Goal: Task Accomplishment & Management: Manage account settings

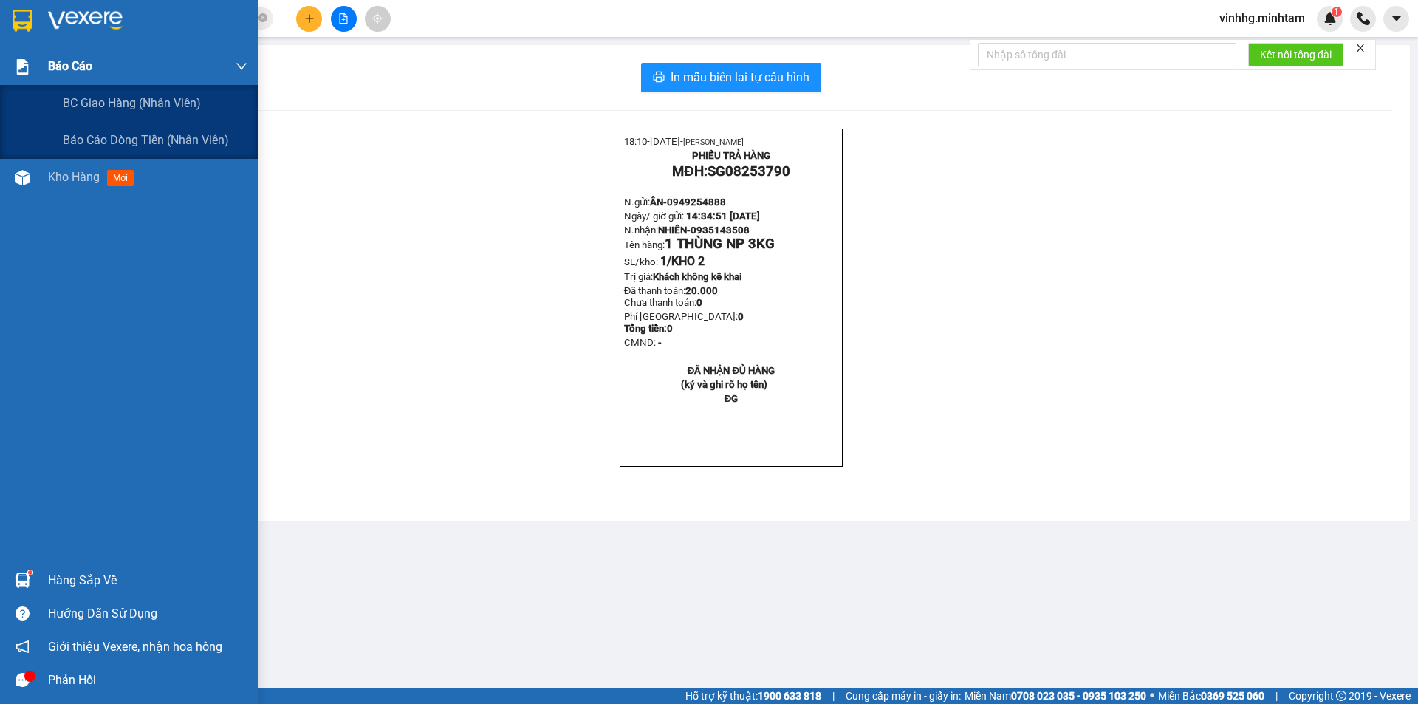
click at [64, 56] on div "Báo cáo" at bounding box center [147, 66] width 199 height 37
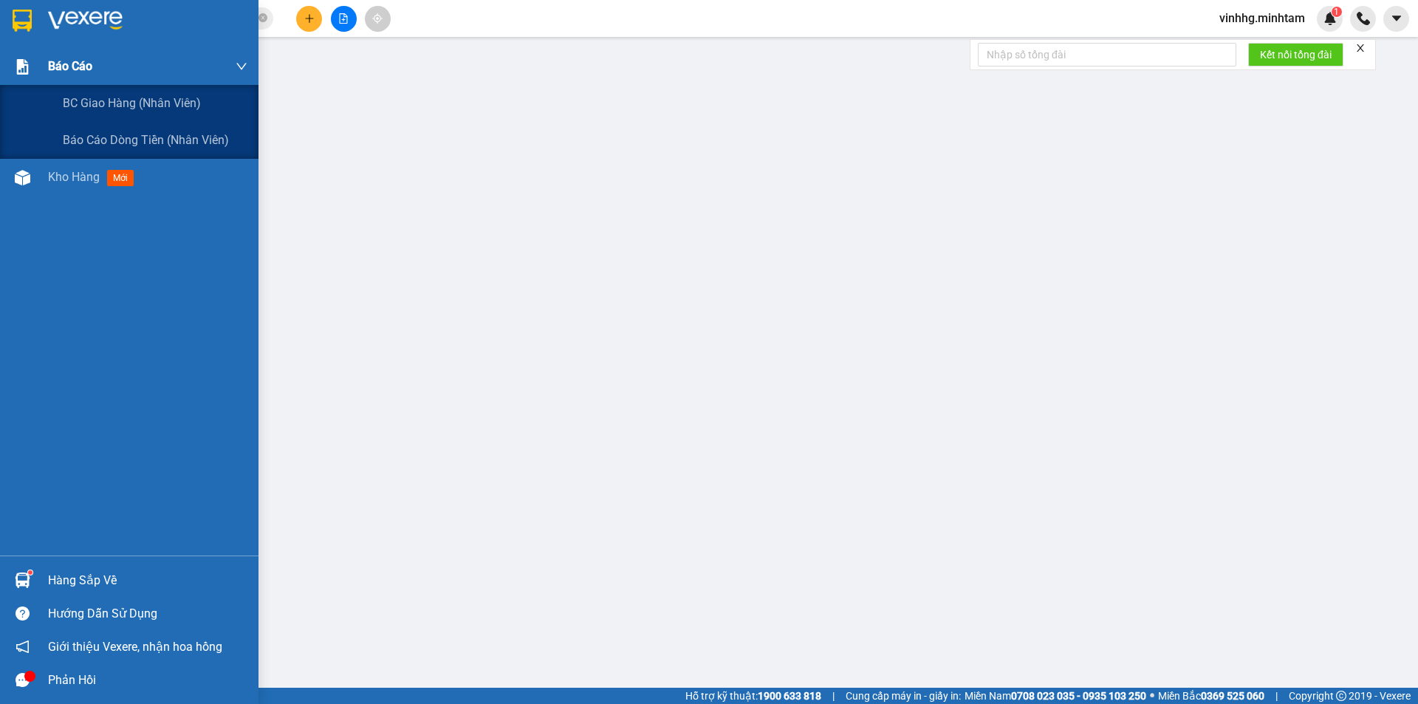
drag, startPoint x: 75, startPoint y: 61, endPoint x: 76, endPoint y: 73, distance: 12.6
click at [75, 63] on span "Báo cáo" at bounding box center [70, 66] width 44 height 18
click at [117, 140] on span "Báo cáo dòng tiền (nhân viên)" at bounding box center [147, 140] width 168 height 18
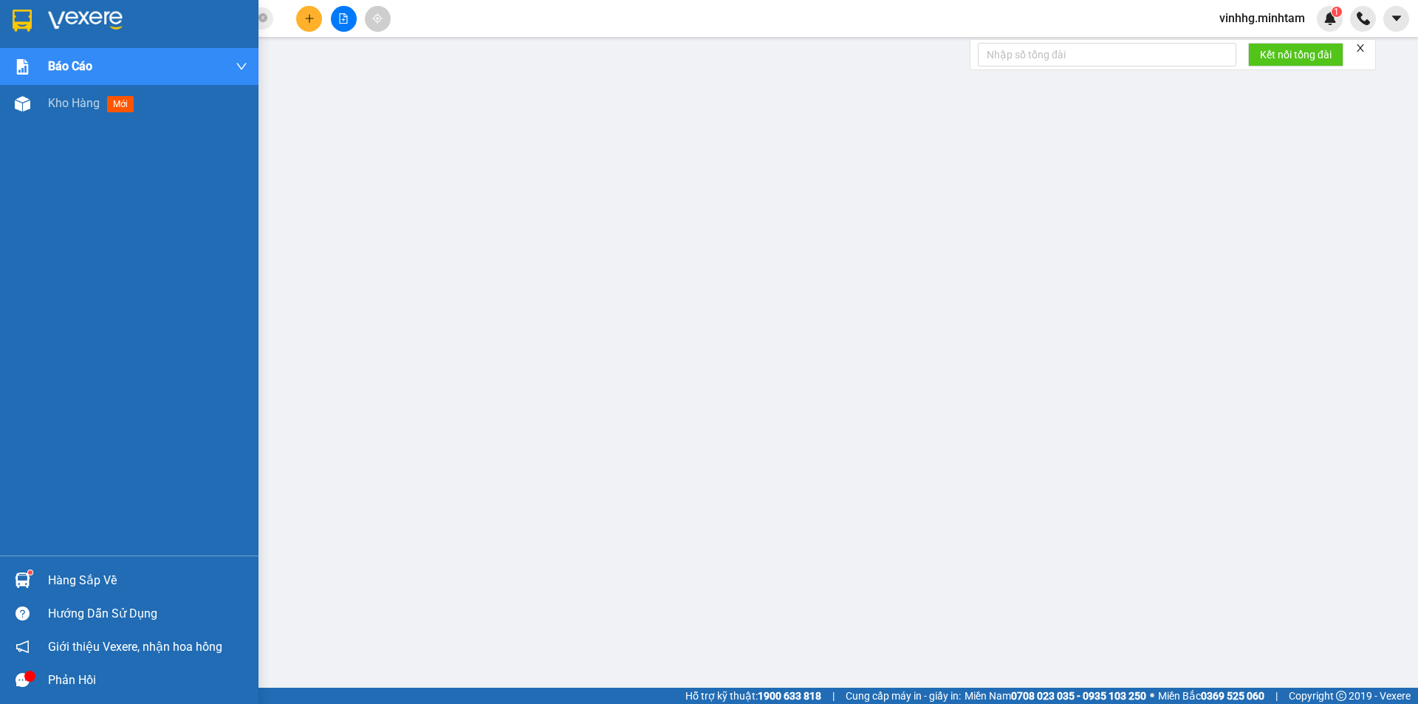
click at [21, 23] on img at bounding box center [22, 21] width 19 height 22
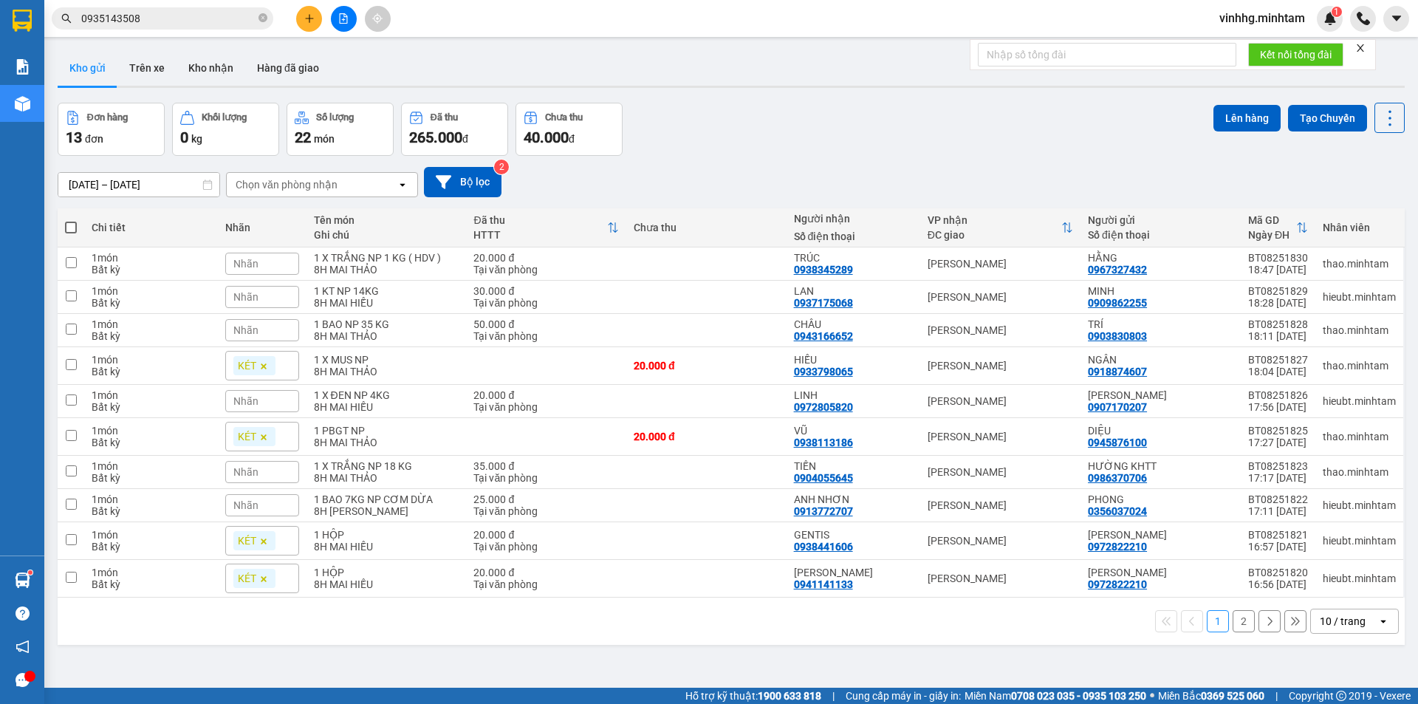
click at [1286, 19] on span "vinhhg.minhtam" at bounding box center [1262, 18] width 109 height 18
click at [1274, 47] on span "Đăng xuất" at bounding box center [1268, 46] width 79 height 16
